Goal: Obtain resource: Obtain resource

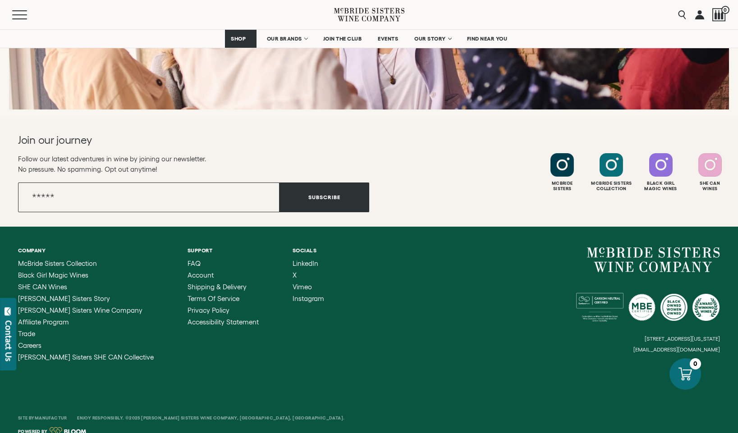
scroll to position [3624, 0]
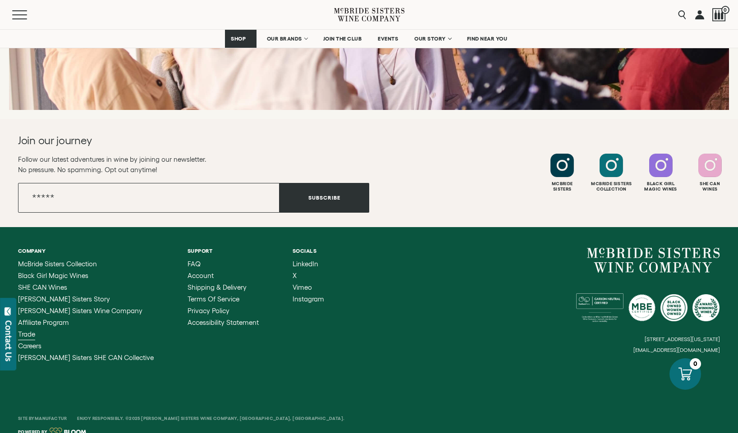
click at [30, 330] on span "Trade" at bounding box center [26, 334] width 17 height 8
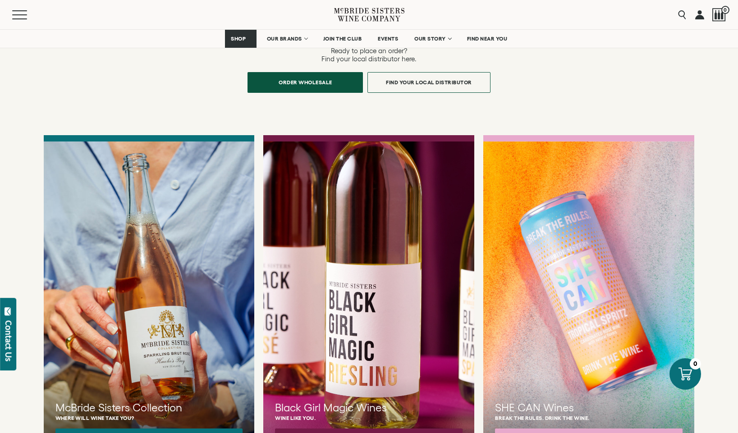
scroll to position [677, 0]
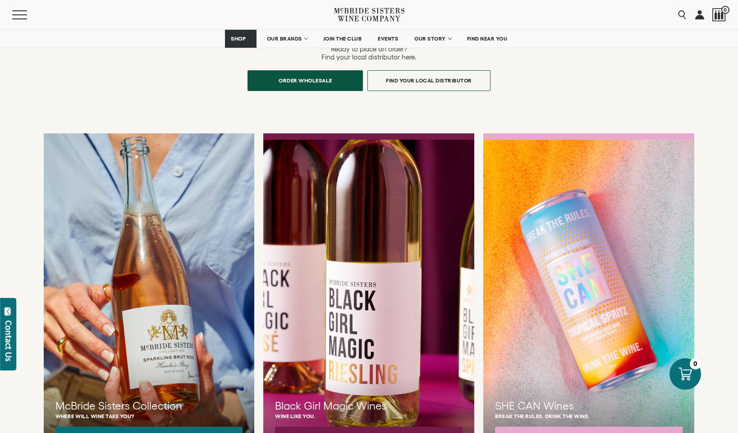
click at [107, 427] on button "Brand Assets & More Info" at bounding box center [149, 438] width 188 height 22
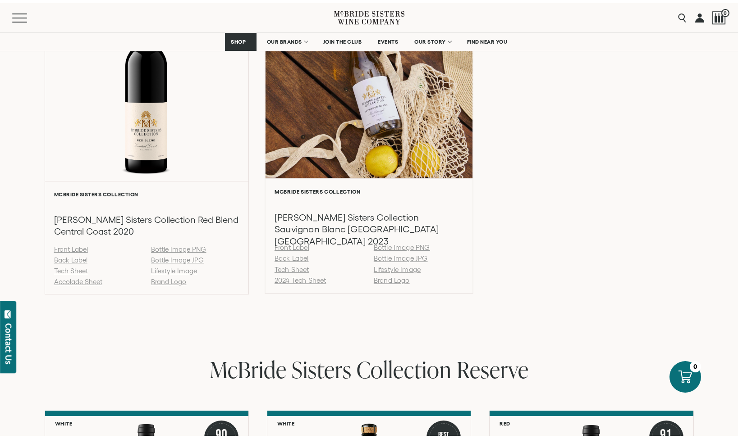
scroll to position [1323, 0]
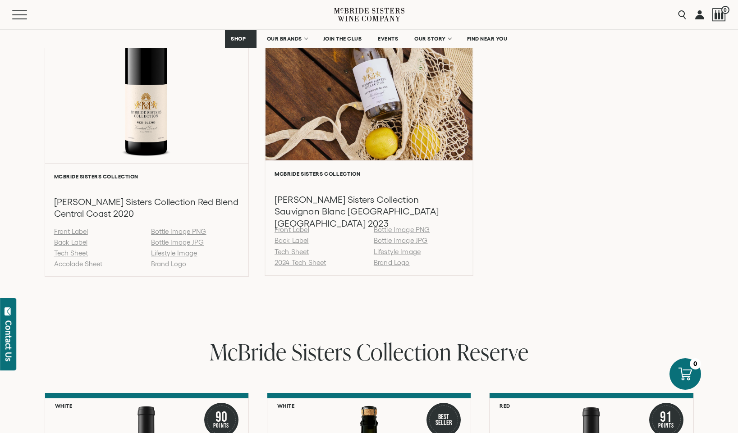
click at [295, 245] on link "Back Label" at bounding box center [292, 241] width 34 height 8
